Goal: Contribute content

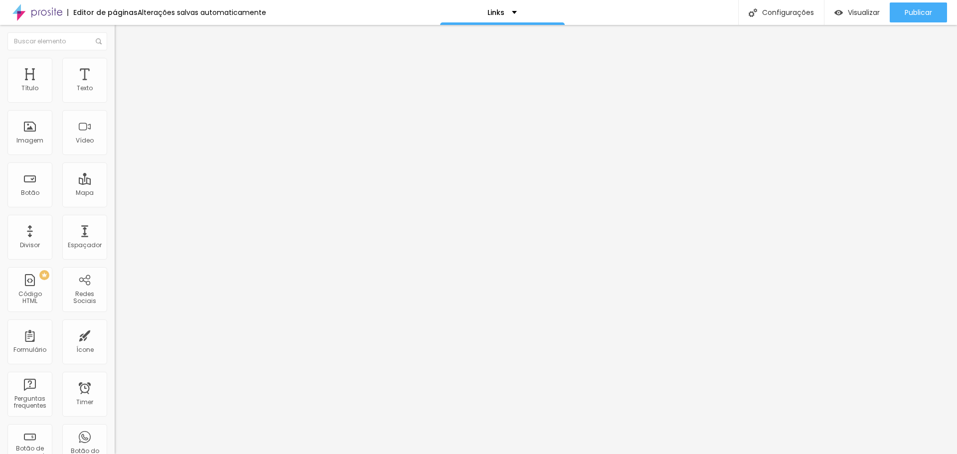
drag, startPoint x: 13, startPoint y: 108, endPoint x: 8, endPoint y: 106, distance: 5.8
click at [115, 94] on input "3ª Open Arena Club Racket" at bounding box center [175, 89] width 120 height 10
type input "4ª Open Arena Club Racket"
click at [115, 203] on input "[URL][DOMAIN_NAME]" at bounding box center [175, 200] width 120 height 10
click at [115, 202] on input "[URL][DOMAIN_NAME]" at bounding box center [175, 200] width 120 height 10
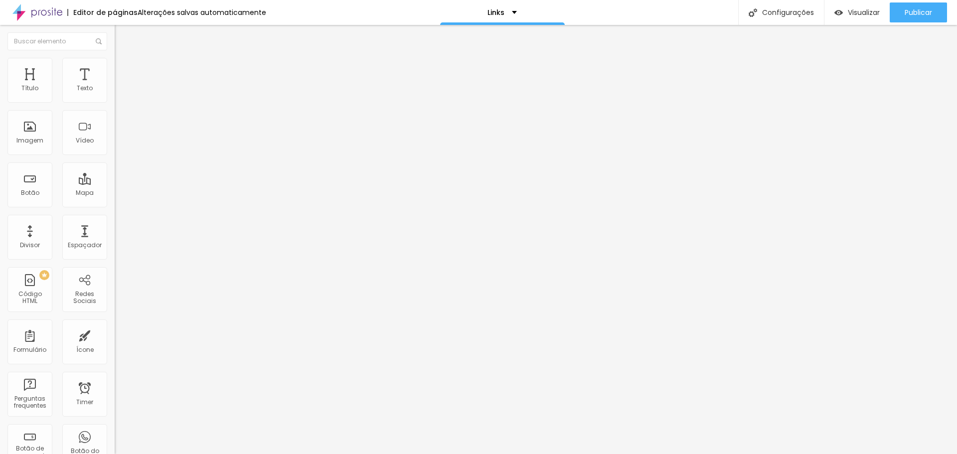
click at [115, 202] on input "[URL][DOMAIN_NAME]" at bounding box center [175, 200] width 120 height 10
paste input "4-open-arena-club-racket-de-beach-tennis/e/158604"
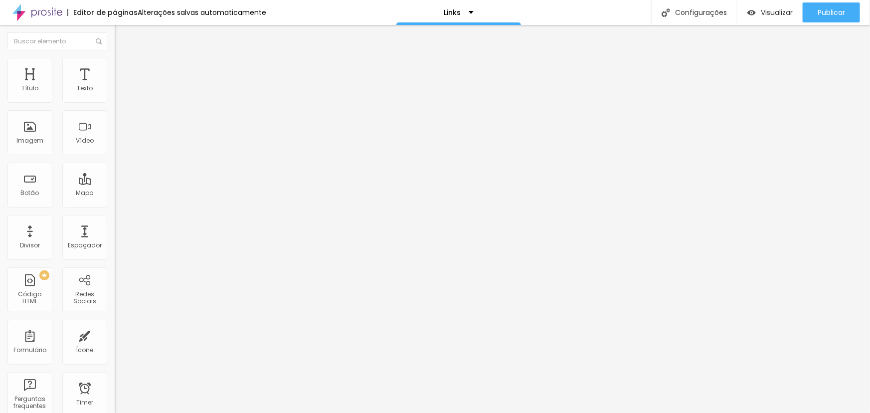
type input "[URL][DOMAIN_NAME]"
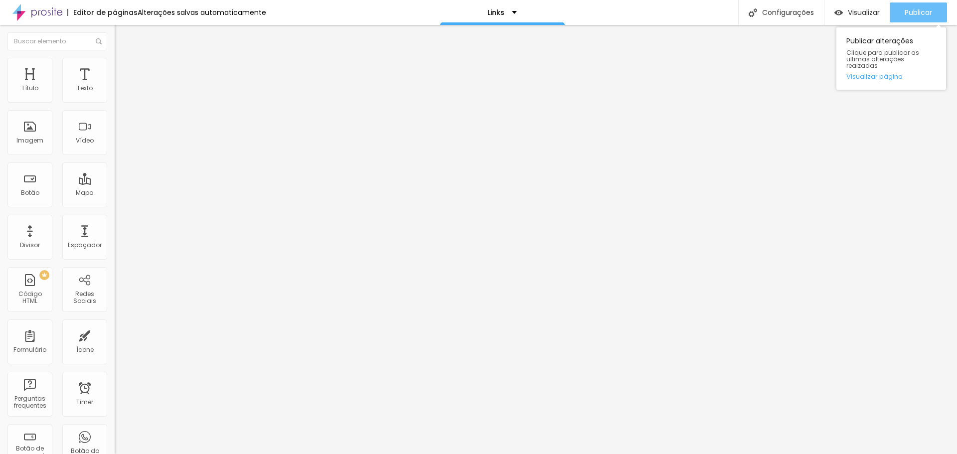
scroll to position [0, 0]
click at [901, 20] on button "Publicar" at bounding box center [918, 12] width 57 height 20
click at [852, 12] on span "Visualizar" at bounding box center [864, 12] width 32 height 8
